Goal: Information Seeking & Learning: Learn about a topic

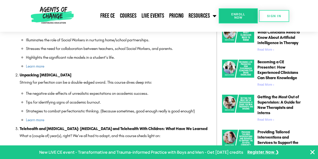
scroll to position [428, 0]
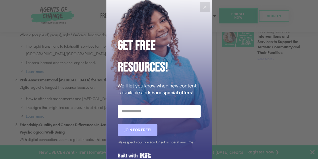
click at [203, 5] on icon "Close" at bounding box center [205, 7] width 6 height 6
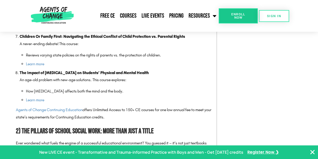
scroll to position [629, 0]
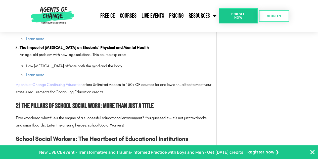
click at [61, 82] on link "Agents of Change Continuing Education" at bounding box center [49, 84] width 67 height 5
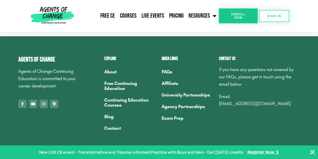
scroll to position [1737, 0]
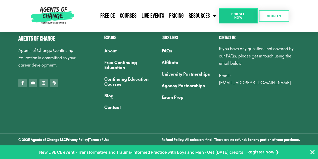
click at [139, 79] on link "Continuing Education Courses" at bounding box center [130, 81] width 52 height 17
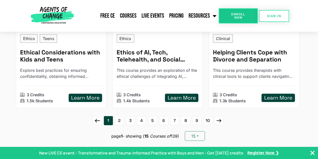
scroll to position [705, 0]
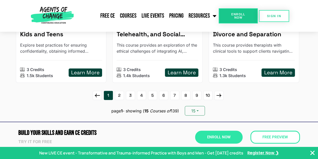
click at [122, 91] on link "2" at bounding box center [119, 95] width 9 height 9
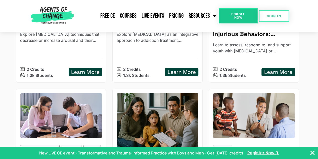
scroll to position [654, 0]
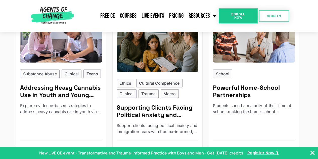
click at [234, 17] on span "Enroll Now" at bounding box center [238, 16] width 23 height 7
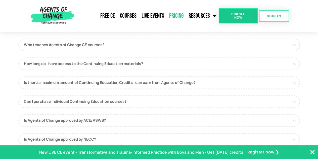
scroll to position [226, 0]
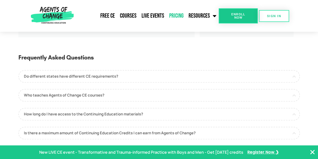
click at [112, 96] on link "Who teaches Agents of Change CE courses?" at bounding box center [159, 95] width 282 height 13
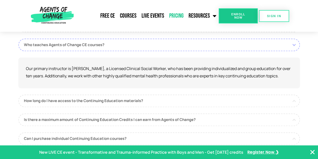
scroll to position [352, 0]
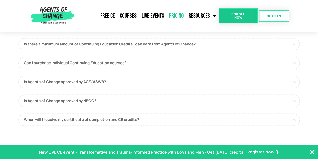
click at [204, 119] on link "When will I receive my certificate of completion and CE credits?" at bounding box center [159, 119] width 282 height 13
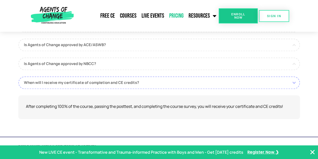
scroll to position [346, 0]
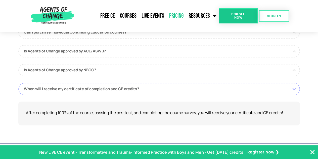
click at [197, 70] on link "Is Agents of Change approved by NBCC?" at bounding box center [159, 70] width 282 height 13
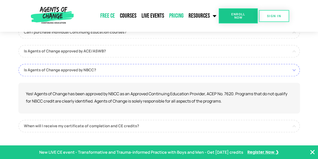
click at [116, 16] on link "Free CE" at bounding box center [108, 16] width 20 height 13
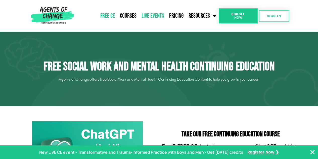
click at [149, 15] on link "Live Events" at bounding box center [153, 16] width 28 height 13
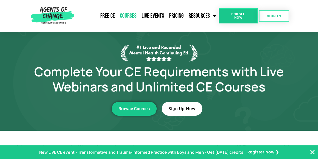
click at [129, 16] on link "Courses" at bounding box center [129, 16] width 22 height 13
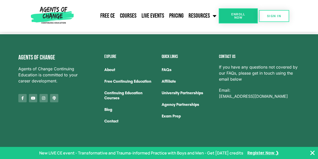
scroll to position [697, 0]
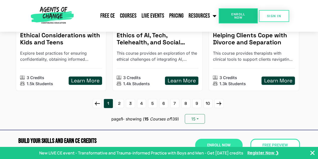
click at [164, 99] on link "6" at bounding box center [163, 103] width 9 height 9
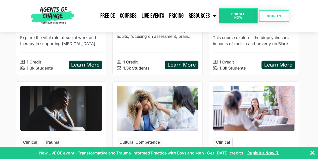
scroll to position [654, 0]
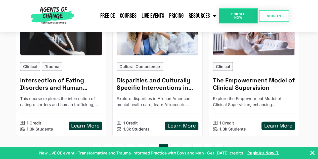
click at [142, 144] on link "4" at bounding box center [141, 148] width 9 height 9
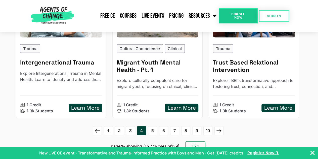
scroll to position [730, 0]
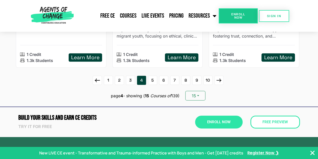
click at [186, 76] on link "8" at bounding box center [185, 80] width 9 height 9
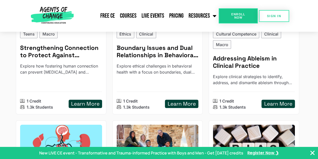
scroll to position [679, 0]
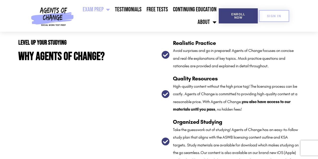
scroll to position [956, 0]
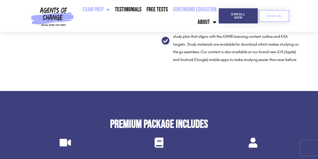
click at [192, 8] on link "Continuing Education" at bounding box center [195, 9] width 48 height 13
